Goal: Task Accomplishment & Management: Use online tool/utility

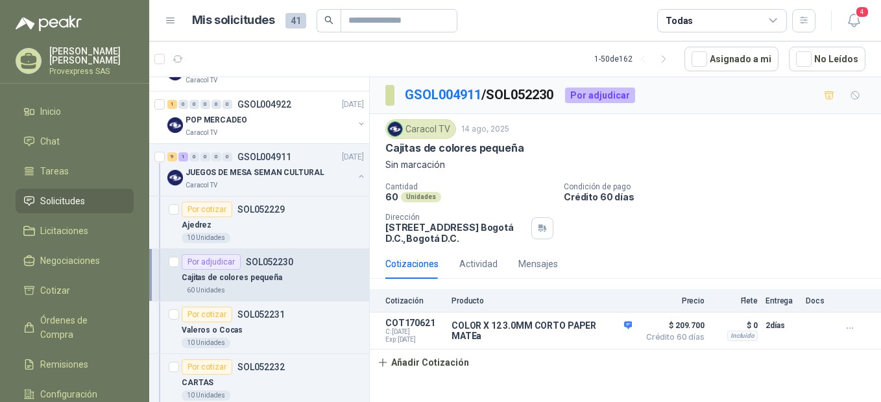
scroll to position [577, 0]
click at [206, 209] on div "Por cotizar" at bounding box center [207, 210] width 51 height 16
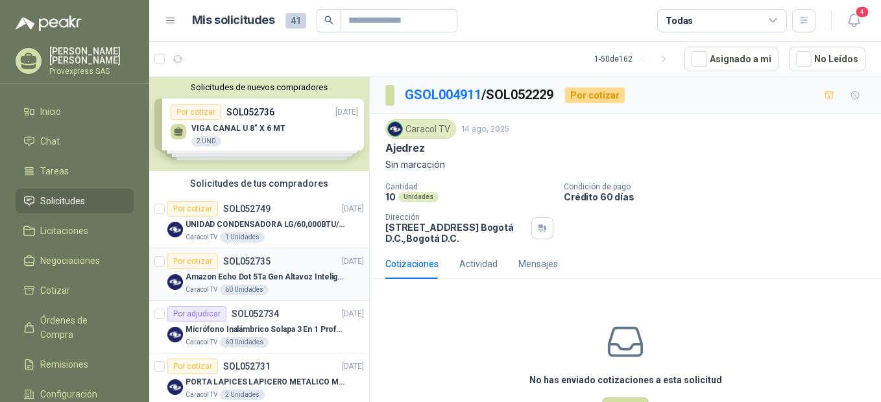
click at [186, 260] on div "Por cotizar" at bounding box center [192, 262] width 51 height 16
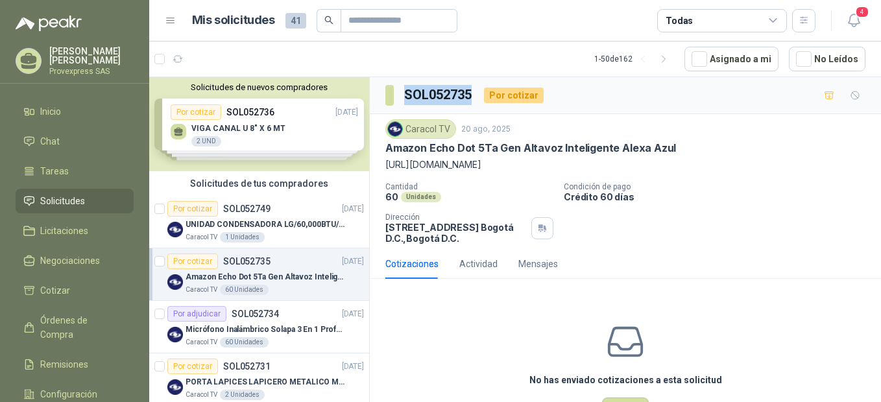
drag, startPoint x: 472, startPoint y: 92, endPoint x: 393, endPoint y: 96, distance: 79.3
click at [393, 96] on section "SOL052735" at bounding box center [430, 95] width 88 height 21
click at [478, 92] on div "SOL052735 Por cotizar" at bounding box center [465, 95] width 158 height 21
drag, startPoint x: 478, startPoint y: 92, endPoint x: 397, endPoint y: 92, distance: 81.1
click at [397, 92] on div "SOL052735 Por cotizar" at bounding box center [465, 95] width 158 height 21
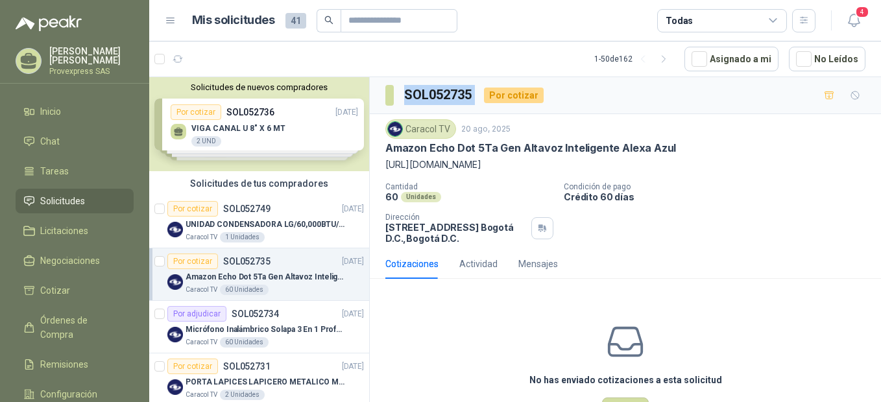
scroll to position [63, 0]
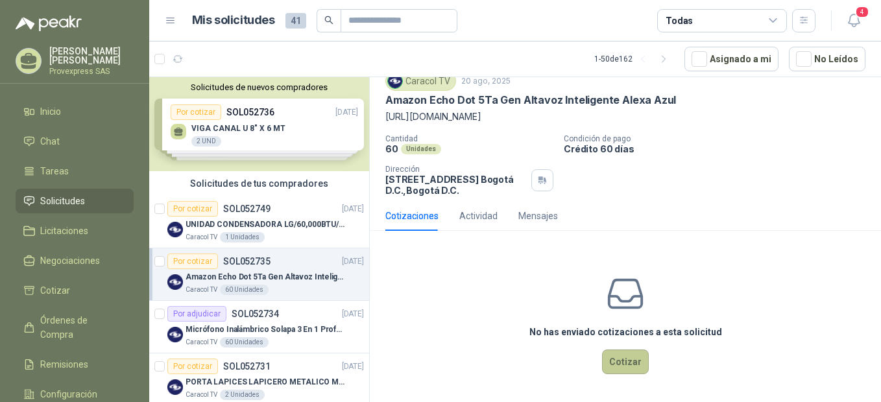
click at [625, 365] on button "Cotizar" at bounding box center [625, 362] width 47 height 25
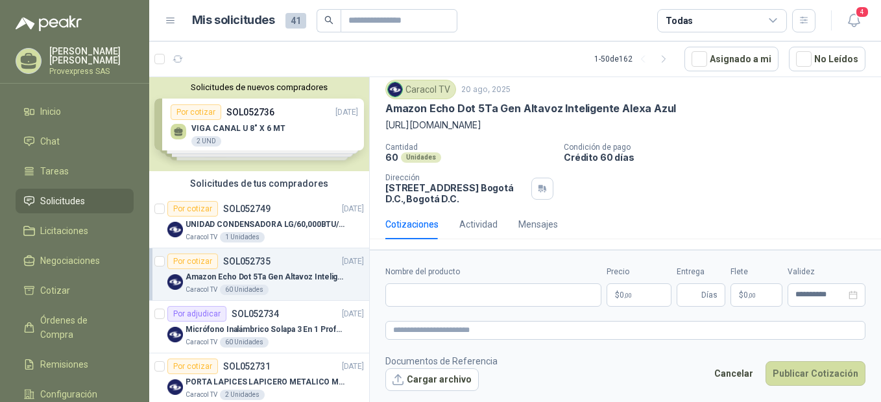
scroll to position [54, 0]
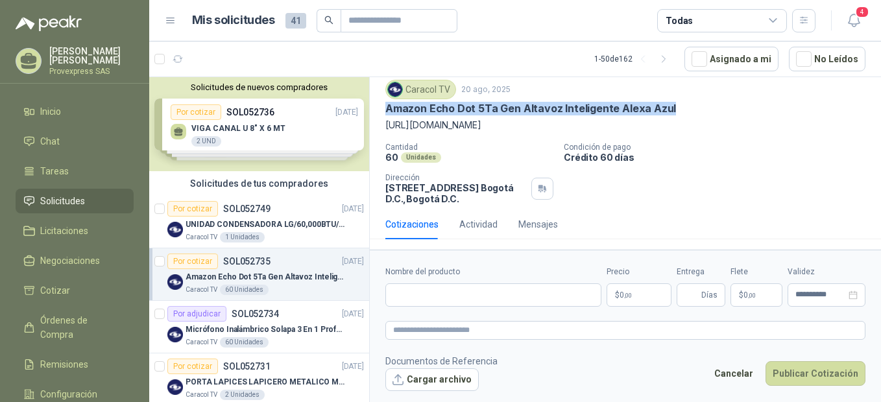
drag, startPoint x: 673, startPoint y: 93, endPoint x: 385, endPoint y: 95, distance: 288.2
click at [385, 95] on div "Caracol TV 20 ago, 2025 Amazon Echo Dot 5Ta Gen Altavoz Inteligente Alexa Azul …" at bounding box center [625, 142] width 511 height 135
copy p "Amazon Echo Dot 5Ta Gen Altavoz Inteligente Alexa Azul"
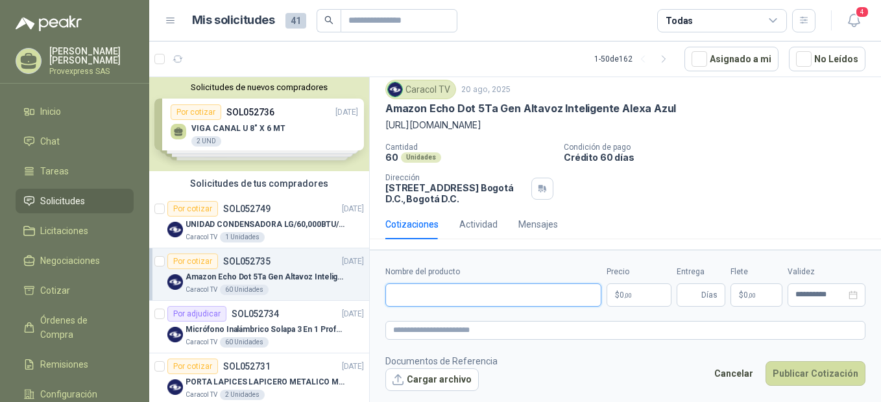
click at [404, 289] on input "Nombre del producto" at bounding box center [494, 295] width 216 height 23
paste input "**********"
type input "**********"
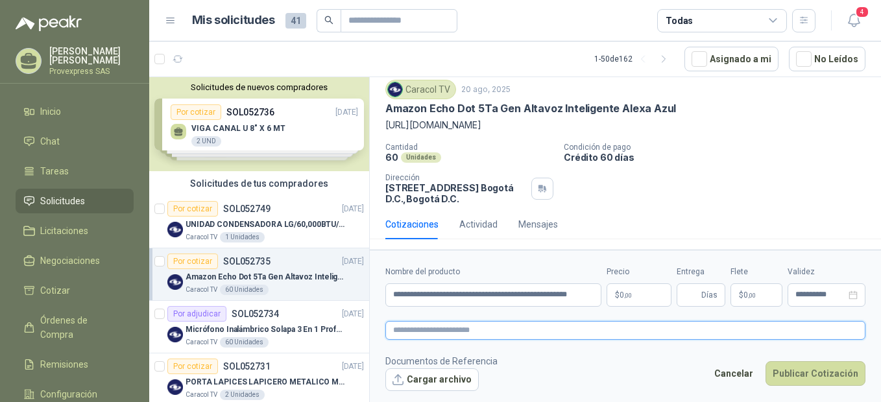
click at [420, 332] on textarea at bounding box center [626, 330] width 480 height 19
paste textarea "**********"
type textarea "**********"
click at [639, 293] on p "$ 0 ,00" at bounding box center [639, 295] width 65 height 23
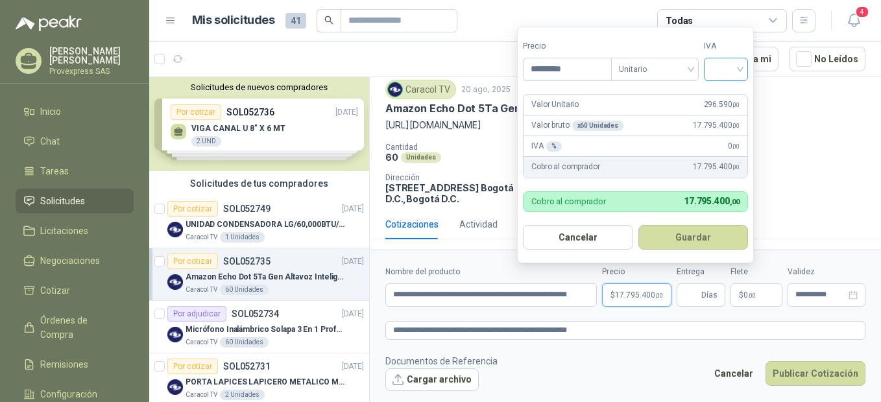
click at [746, 66] on div at bounding box center [726, 69] width 44 height 23
type input "*********"
click at [736, 89] on div "19%" at bounding box center [729, 96] width 24 height 14
click at [701, 236] on button "Guardar" at bounding box center [696, 237] width 112 height 25
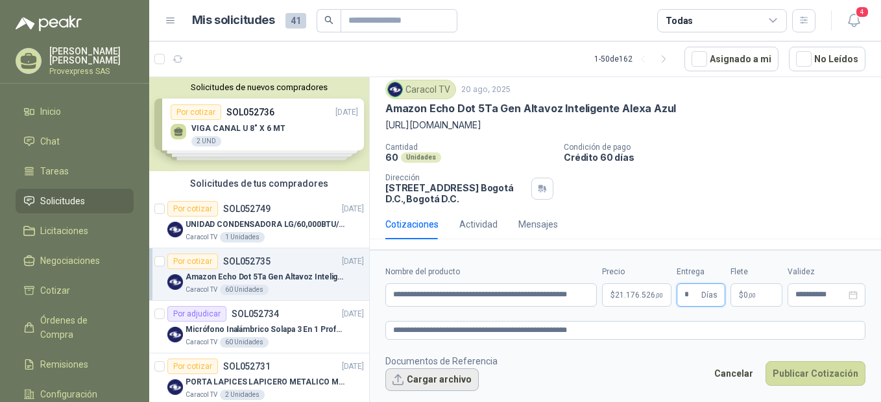
type input "*"
click at [406, 376] on button "Cargar archivo" at bounding box center [432, 380] width 93 height 23
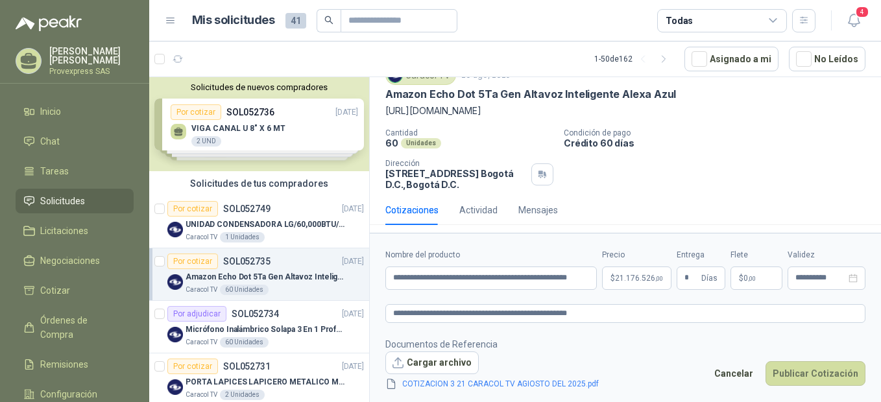
scroll to position [63, 0]
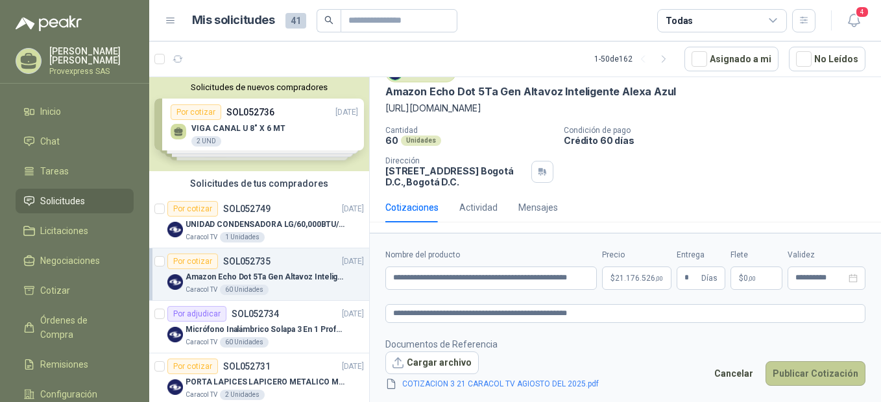
click at [821, 374] on button "Publicar Cotización" at bounding box center [816, 374] width 100 height 25
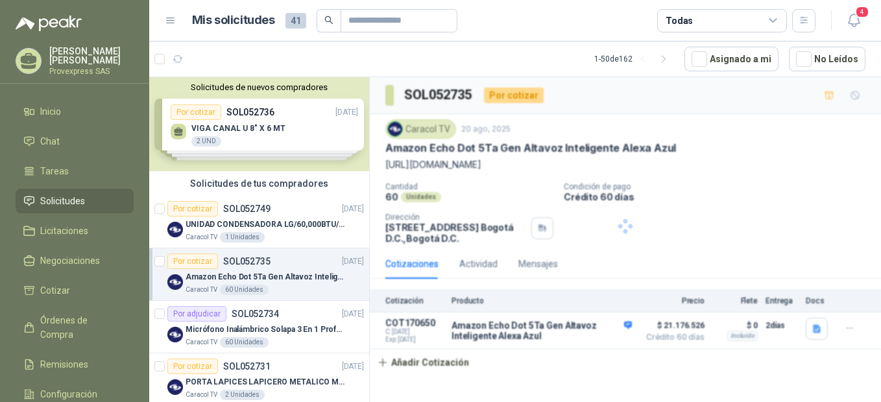
scroll to position [0, 0]
click at [203, 208] on div "Por cotizar" at bounding box center [192, 209] width 51 height 16
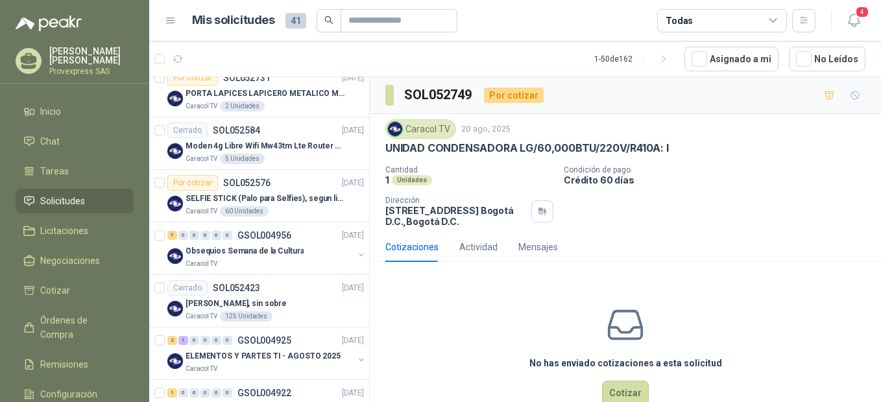
scroll to position [577, 0]
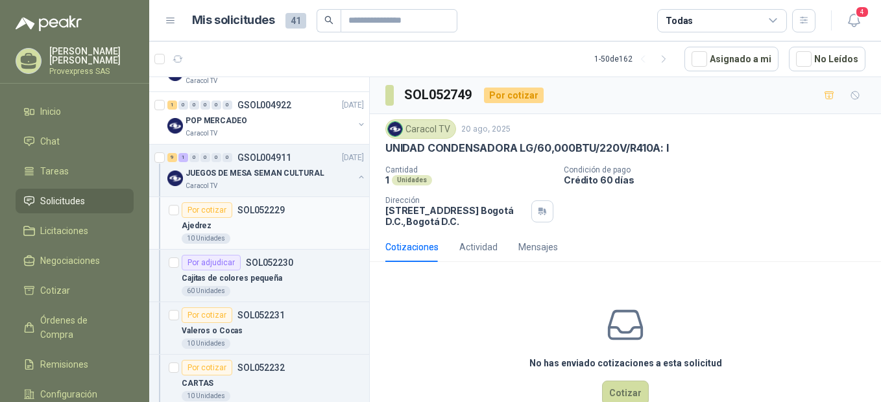
click at [195, 209] on div "Por cotizar" at bounding box center [207, 210] width 51 height 16
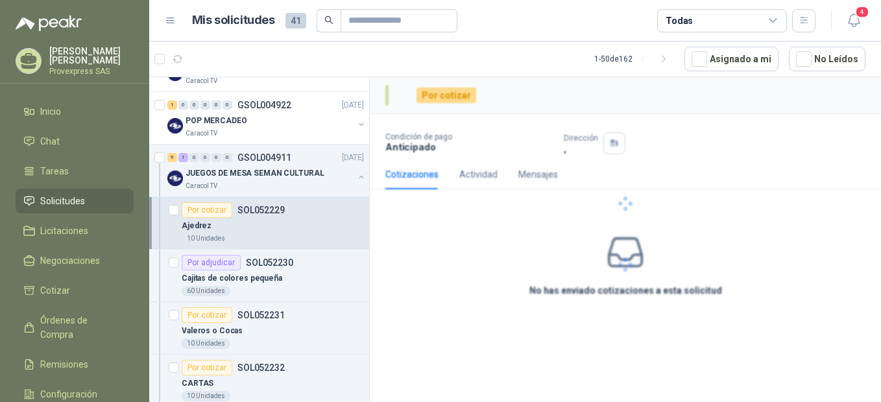
click at [195, 209] on div "Por cotizar" at bounding box center [207, 210] width 51 height 16
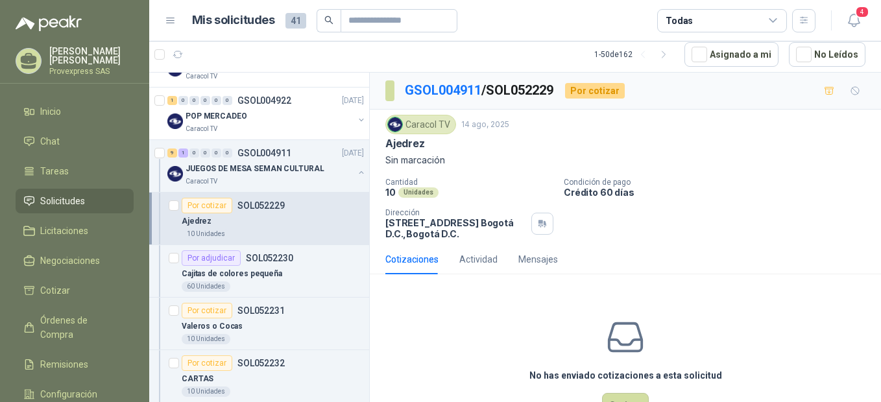
scroll to position [866, 0]
